Goal: Use online tool/utility: Utilize a website feature to perform a specific function

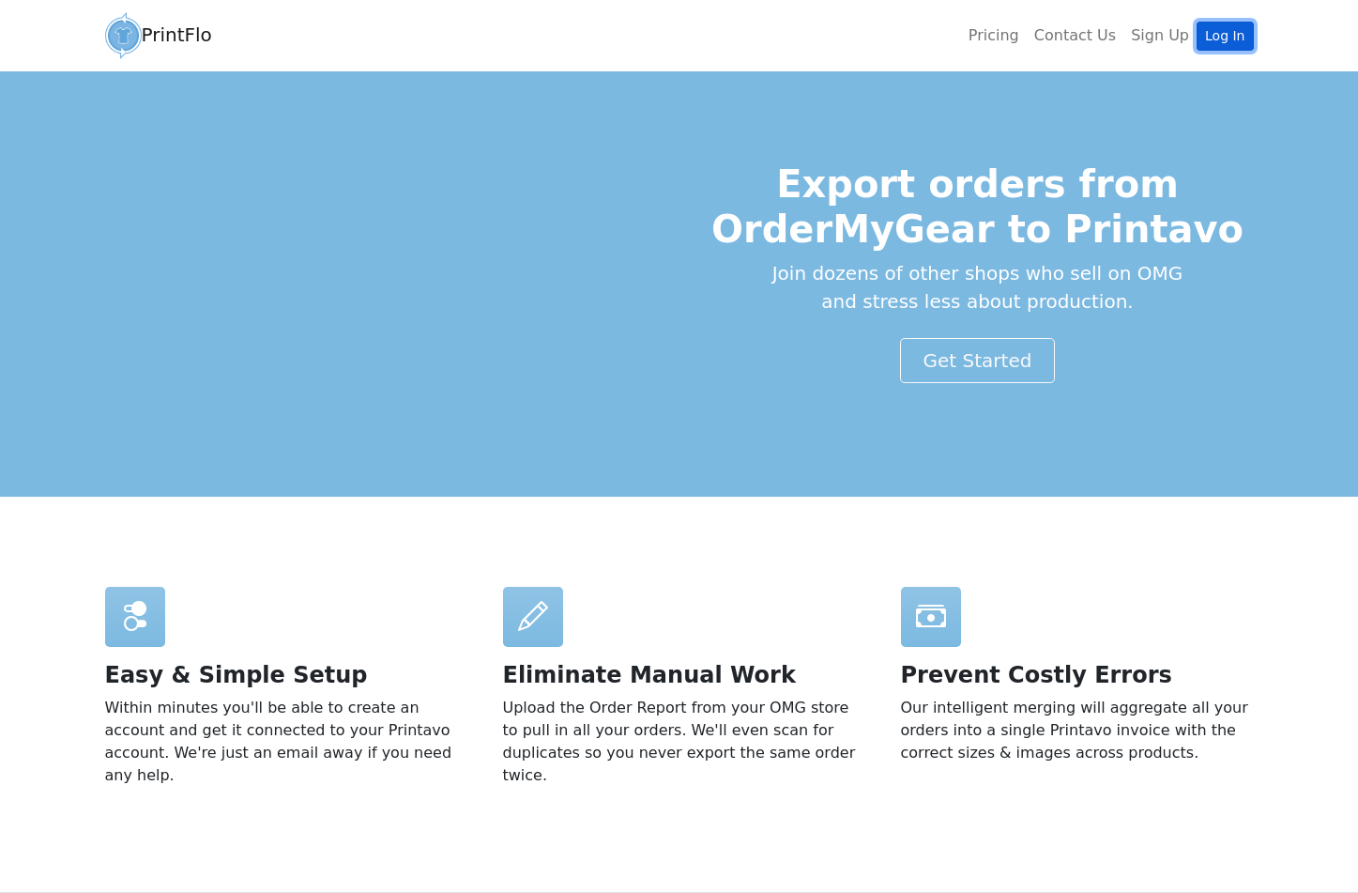
click at [1215, 37] on link "Log In" at bounding box center [1225, 36] width 56 height 29
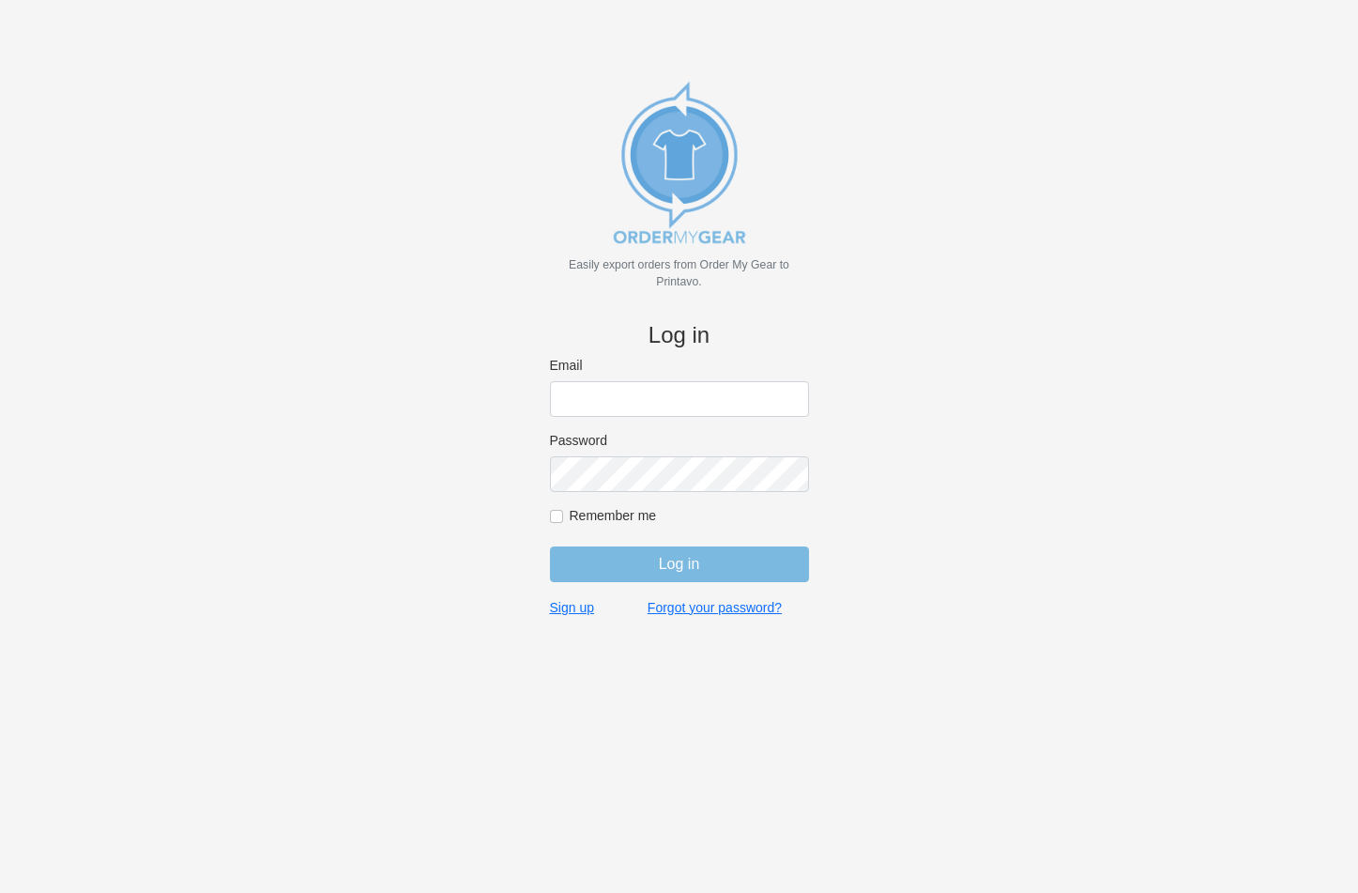
type input "rich@teamgrx.com"
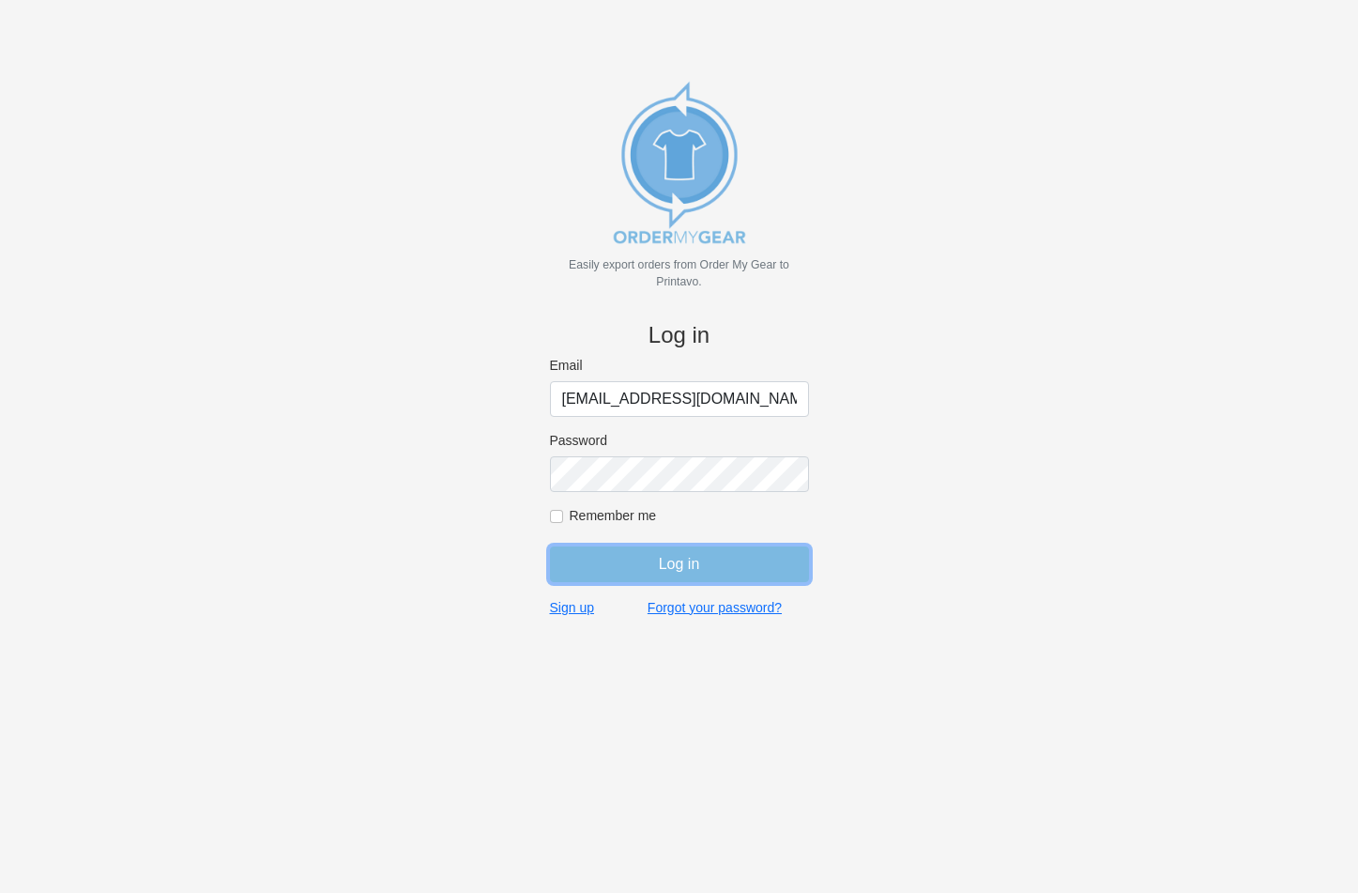
click at [666, 572] on input "Log in" at bounding box center [679, 564] width 259 height 36
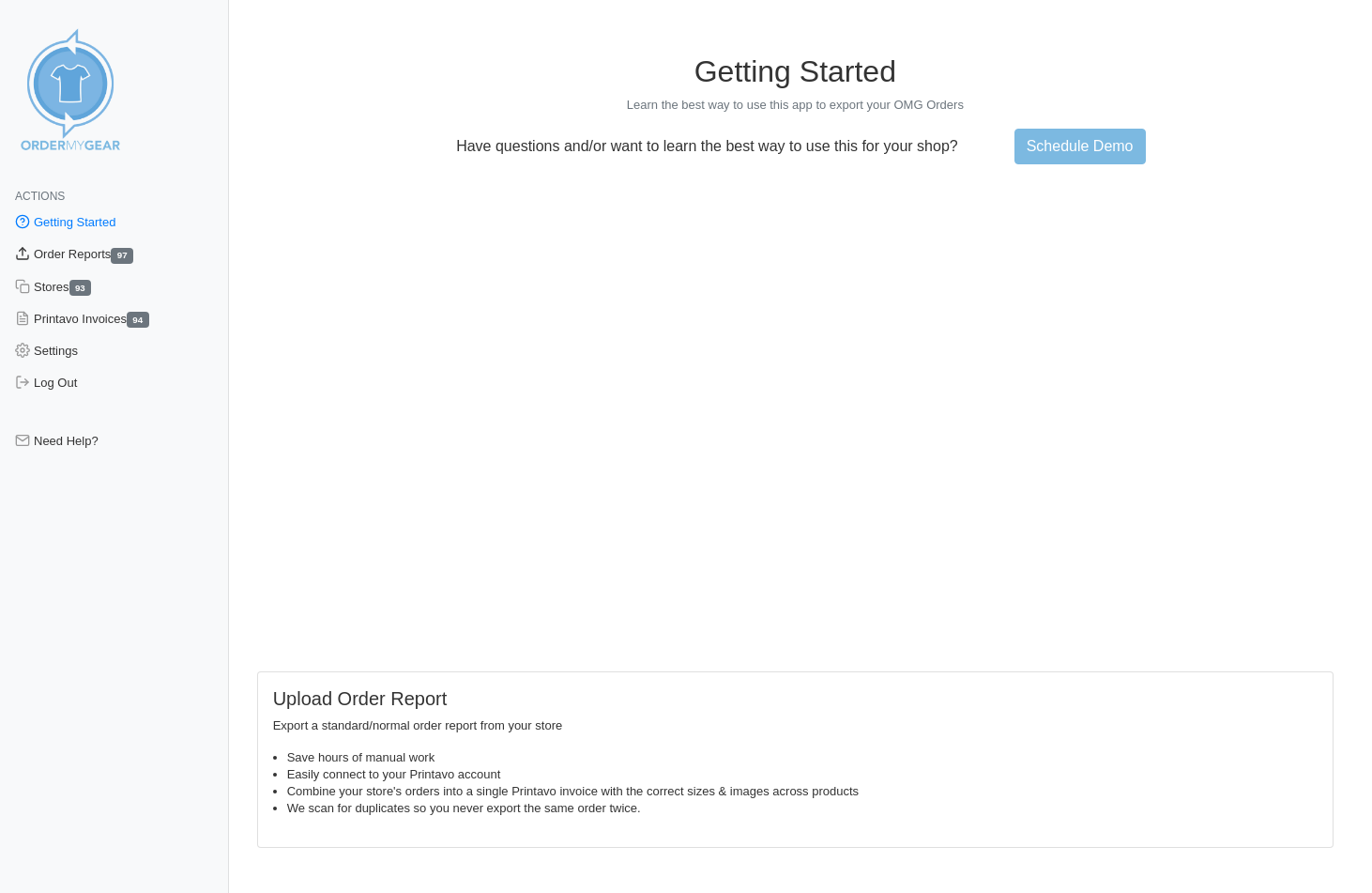
click at [56, 252] on link "Order Reports 97" at bounding box center [114, 254] width 229 height 32
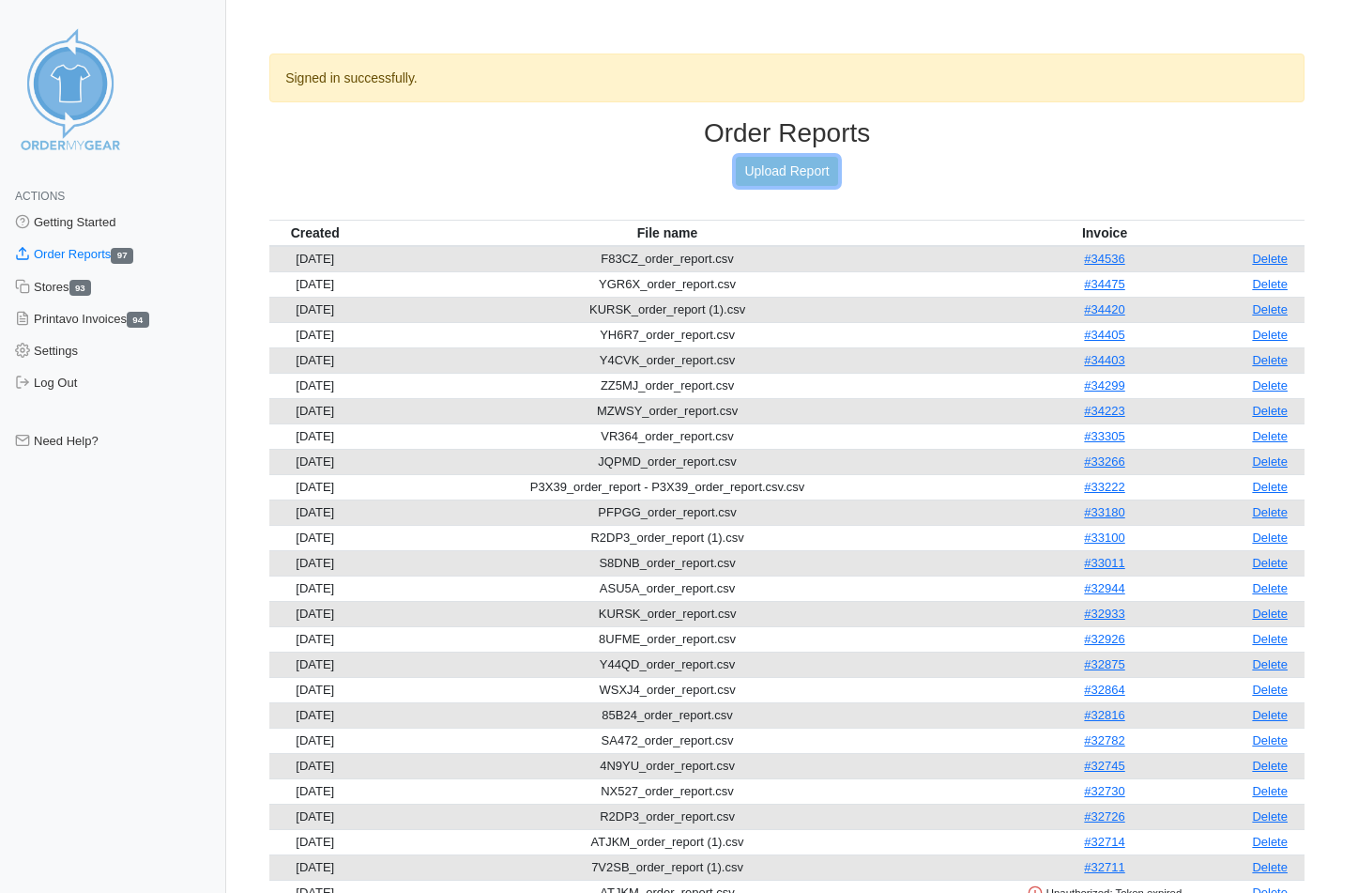
click at [781, 176] on link "Upload Report" at bounding box center [786, 171] width 101 height 29
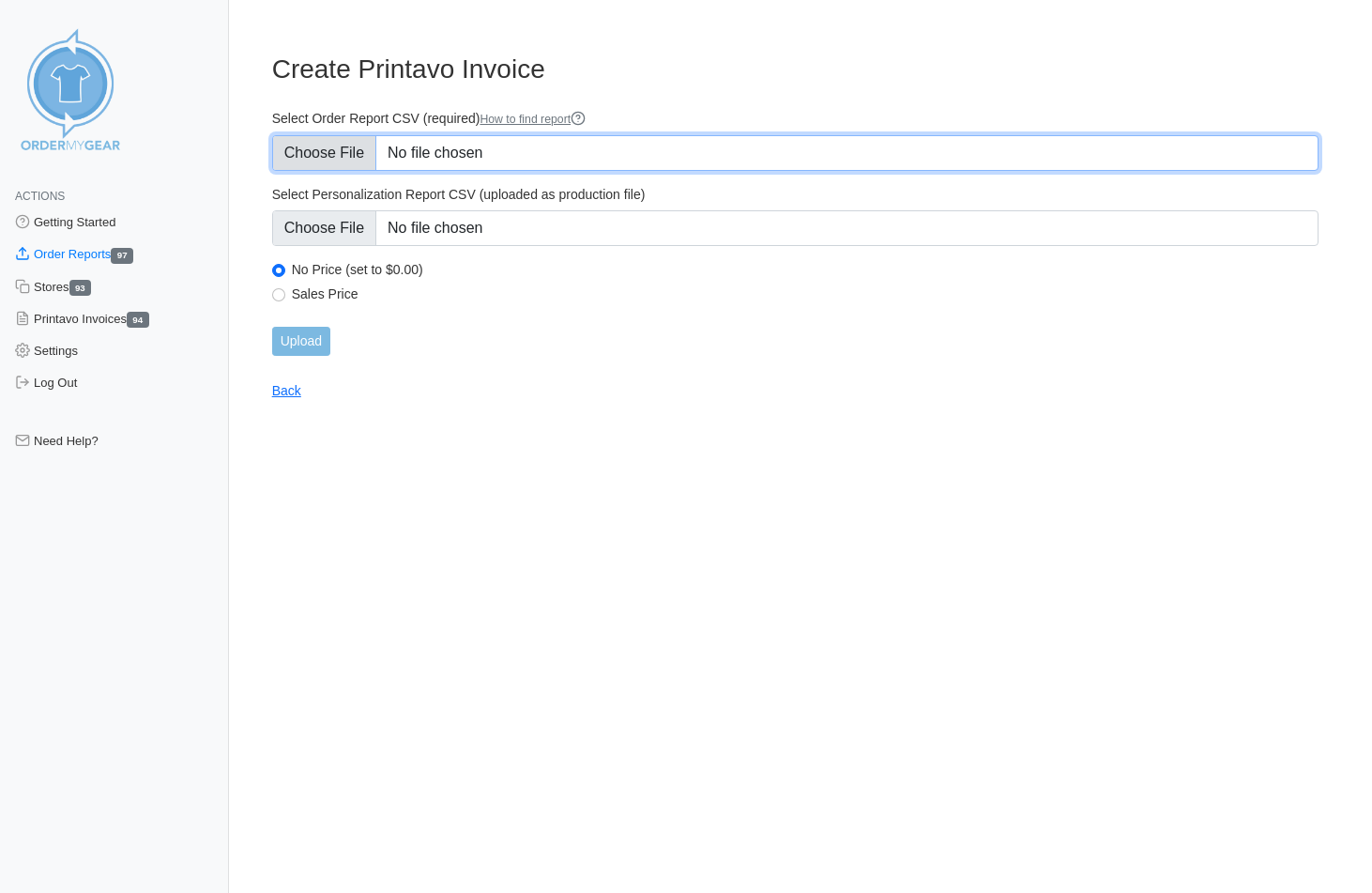
click at [424, 153] on input "Select Order Report CSV (required) How to find report" at bounding box center [795, 153] width 1047 height 36
type input "C:\fakepath\CA9DR_order_report.csv"
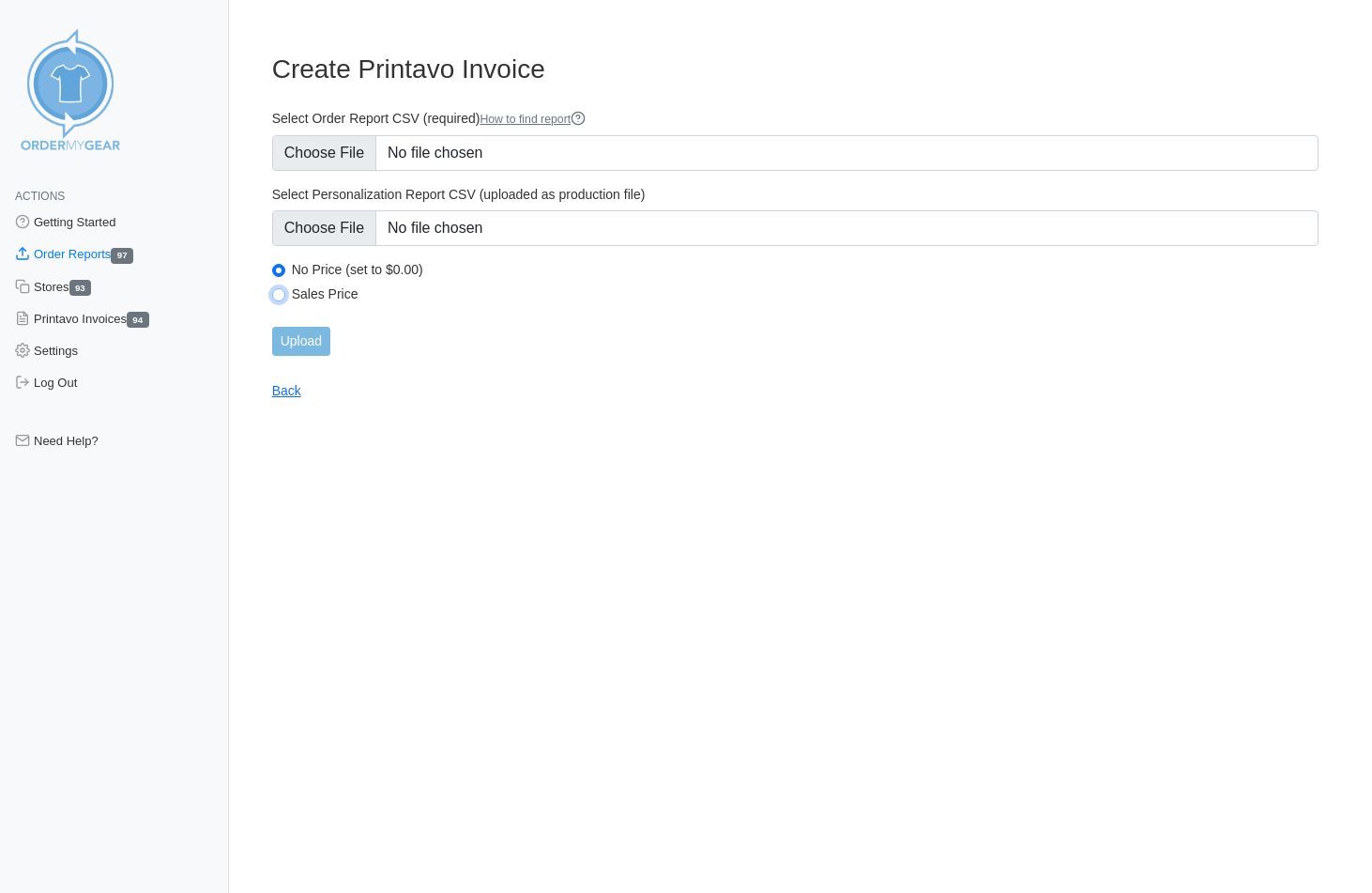
click at [281, 299] on input "Sales Price" at bounding box center [278, 294] width 13 height 13
radio input "true"
click at [292, 332] on input "Upload" at bounding box center [301, 341] width 58 height 29
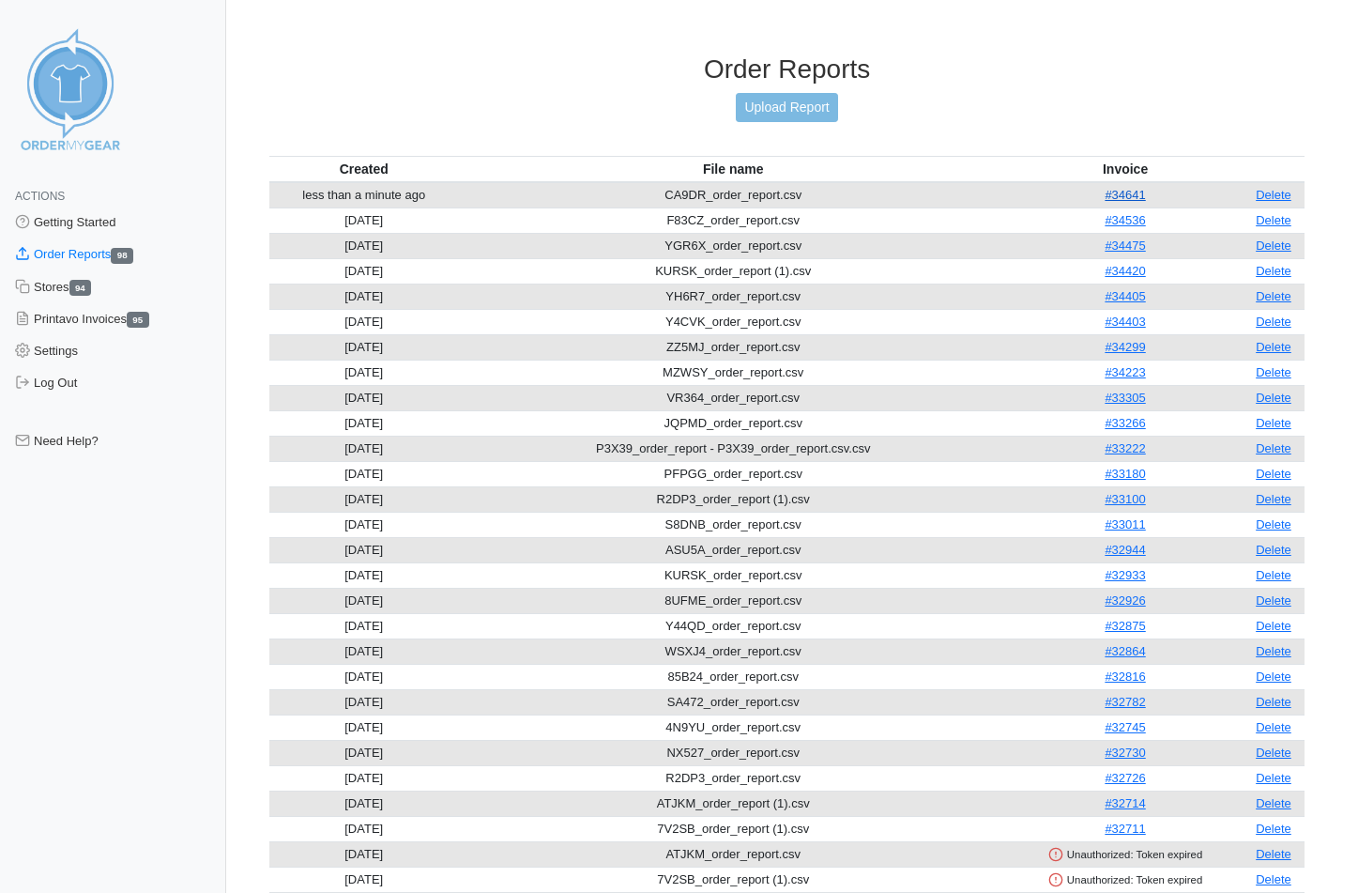
click at [1136, 196] on link "#34641" at bounding box center [1125, 195] width 40 height 14
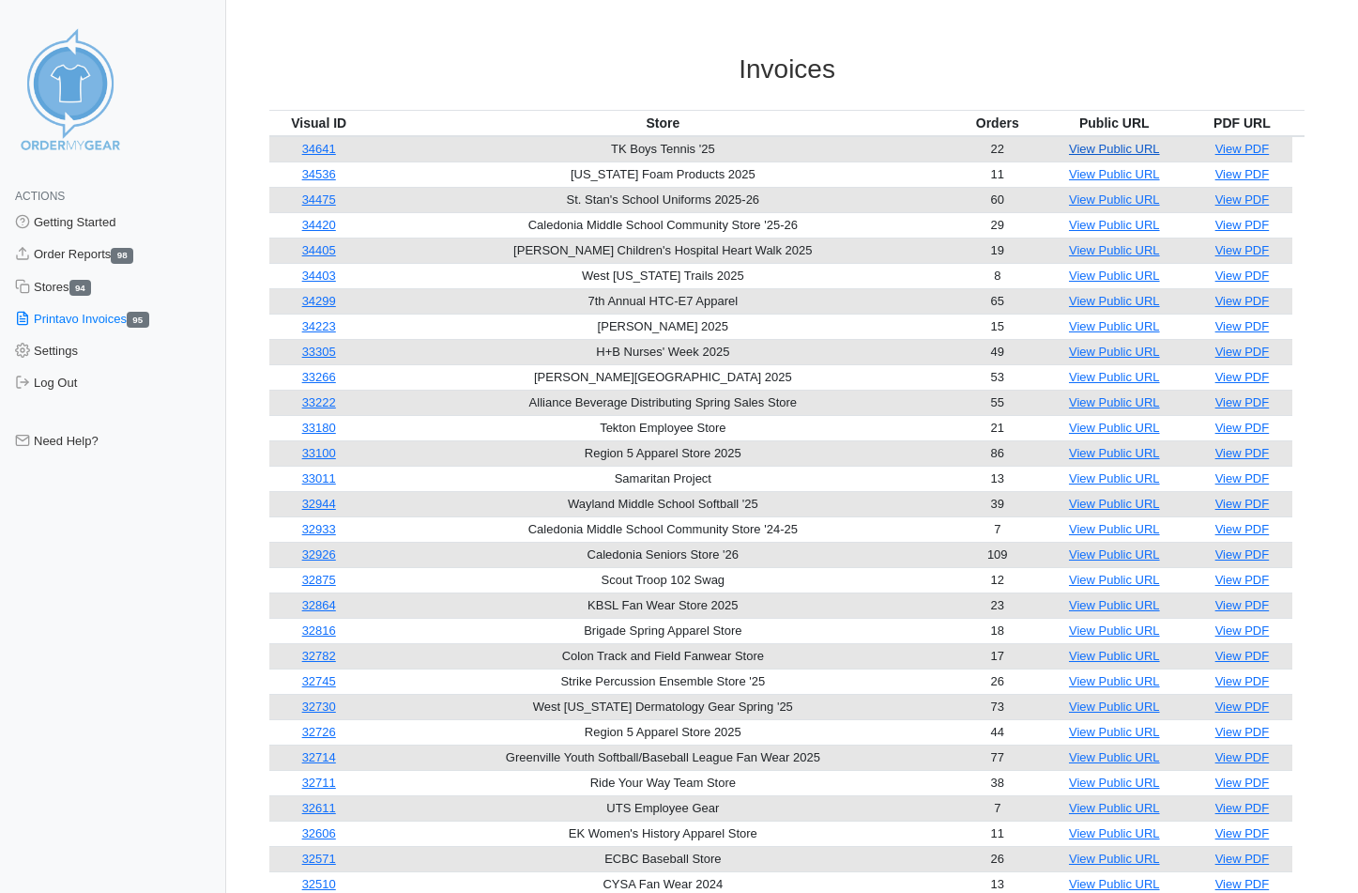
click at [1122, 148] on link "View Public URL" at bounding box center [1114, 149] width 91 height 14
